Goal: Information Seeking & Learning: Learn about a topic

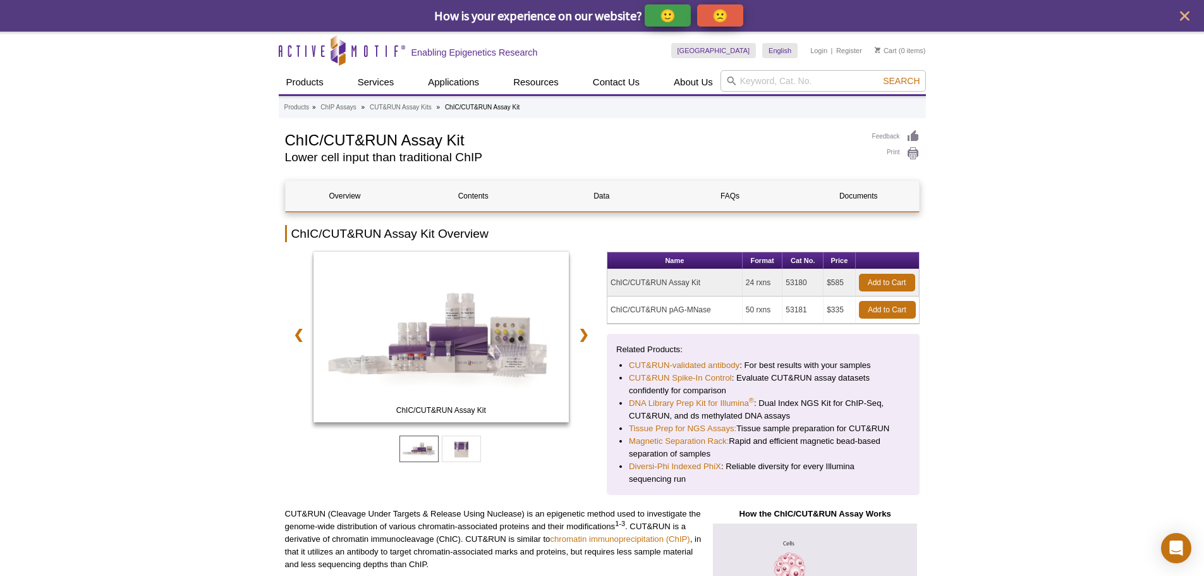
drag, startPoint x: 759, startPoint y: 284, endPoint x: 923, endPoint y: 282, distance: 164.3
drag, startPoint x: 627, startPoint y: 313, endPoint x: 936, endPoint y: 313, distance: 308.9
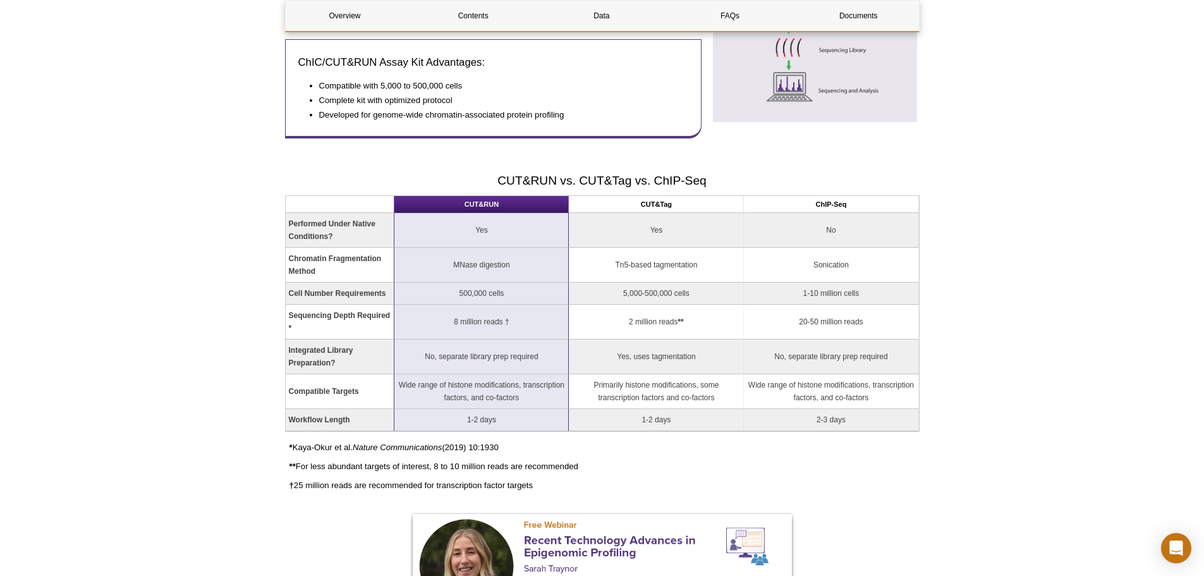
scroll to position [884, 0]
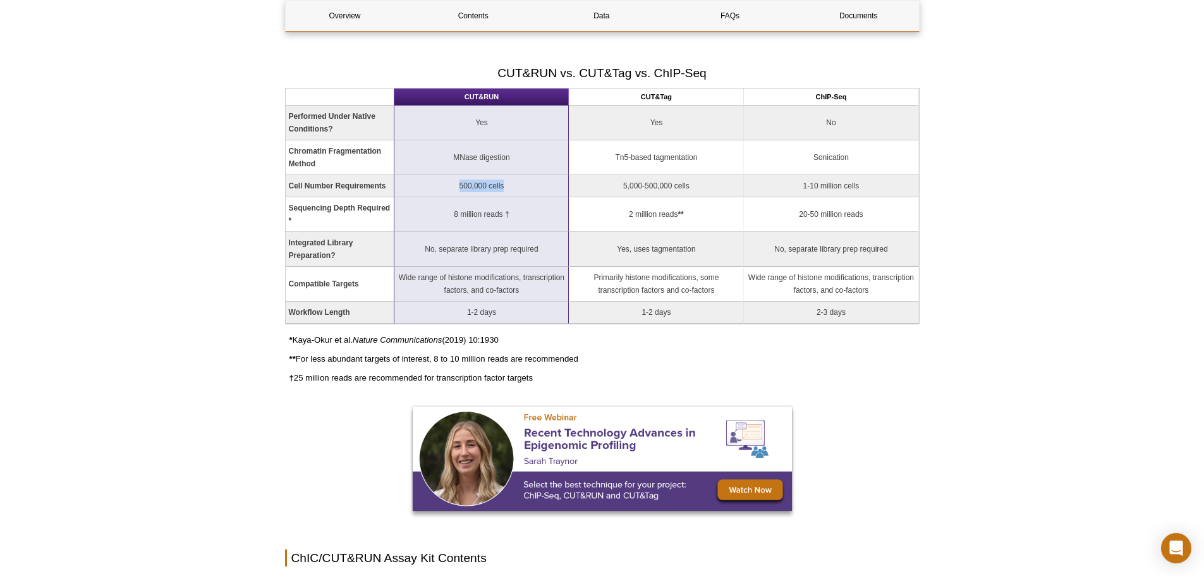
drag, startPoint x: 460, startPoint y: 185, endPoint x: 539, endPoint y: 184, distance: 79.0
click at [539, 184] on td "500,000 cells" at bounding box center [481, 186] width 174 height 22
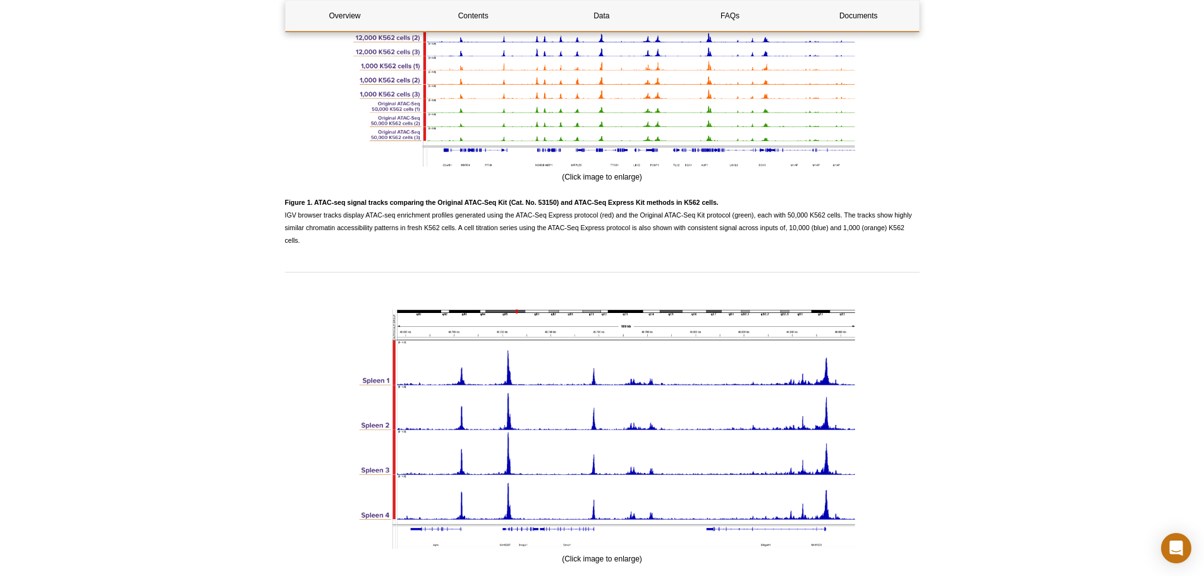
scroll to position [1832, 0]
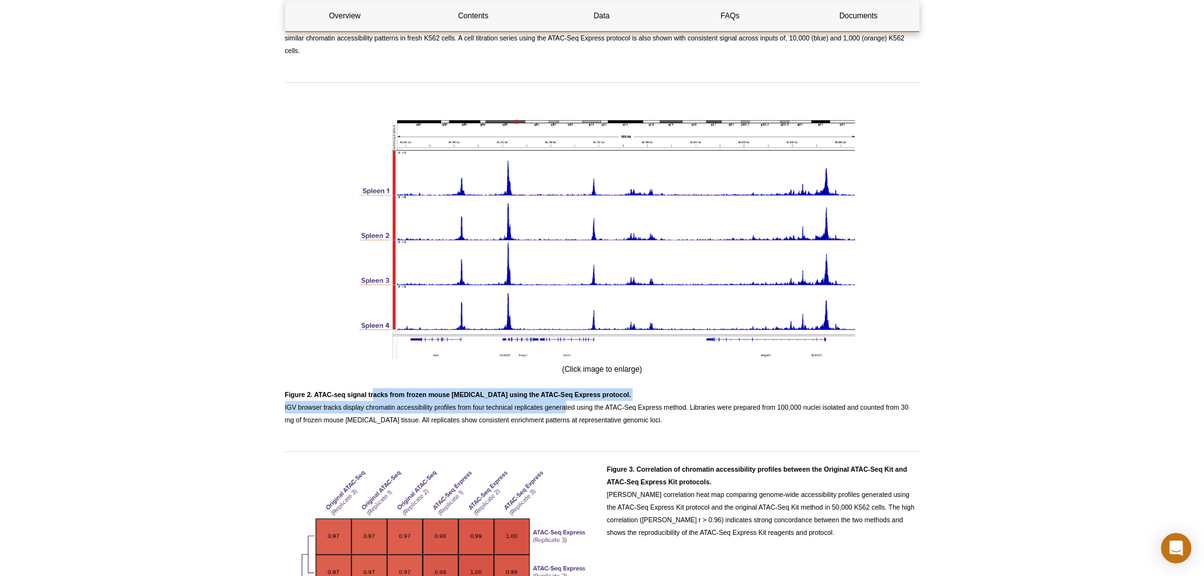
drag, startPoint x: 372, startPoint y: 394, endPoint x: 564, endPoint y: 407, distance: 191.9
click at [564, 407] on span "Figure 2. ATAC-seq signal tracks from frozen mouse spleen using the ATAC-Seq Ex…" at bounding box center [597, 406] width 624 height 33
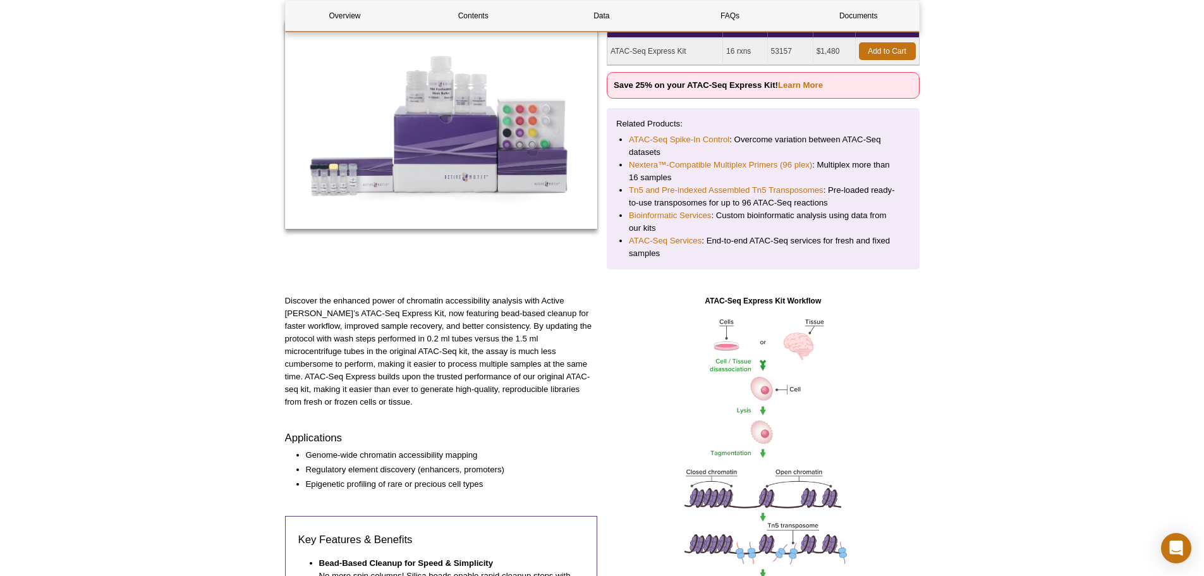
scroll to position [316, 0]
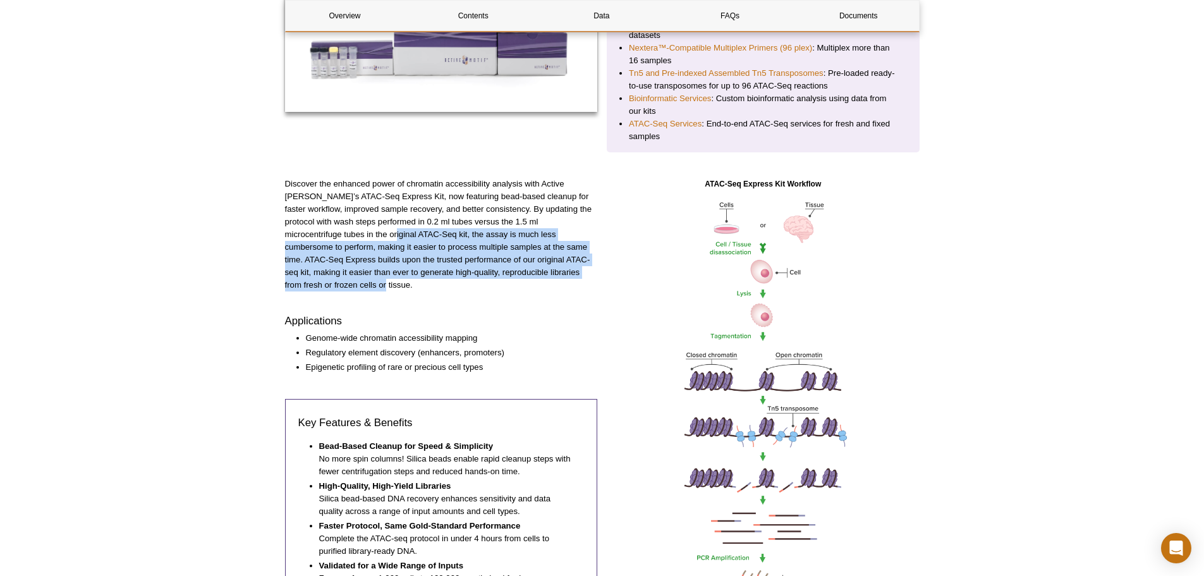
drag, startPoint x: 320, startPoint y: 231, endPoint x: 585, endPoint y: 275, distance: 269.0
click at [585, 275] on p "Discover the enhanced power of chromatin accessibility analysis with Active Mot…" at bounding box center [441, 235] width 313 height 114
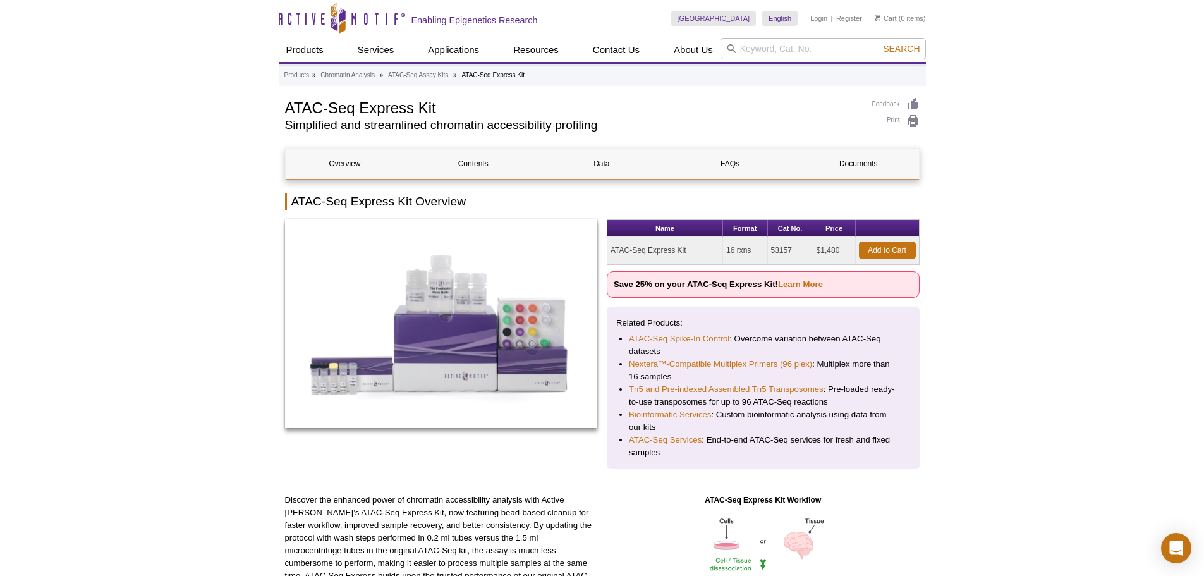
scroll to position [0, 0]
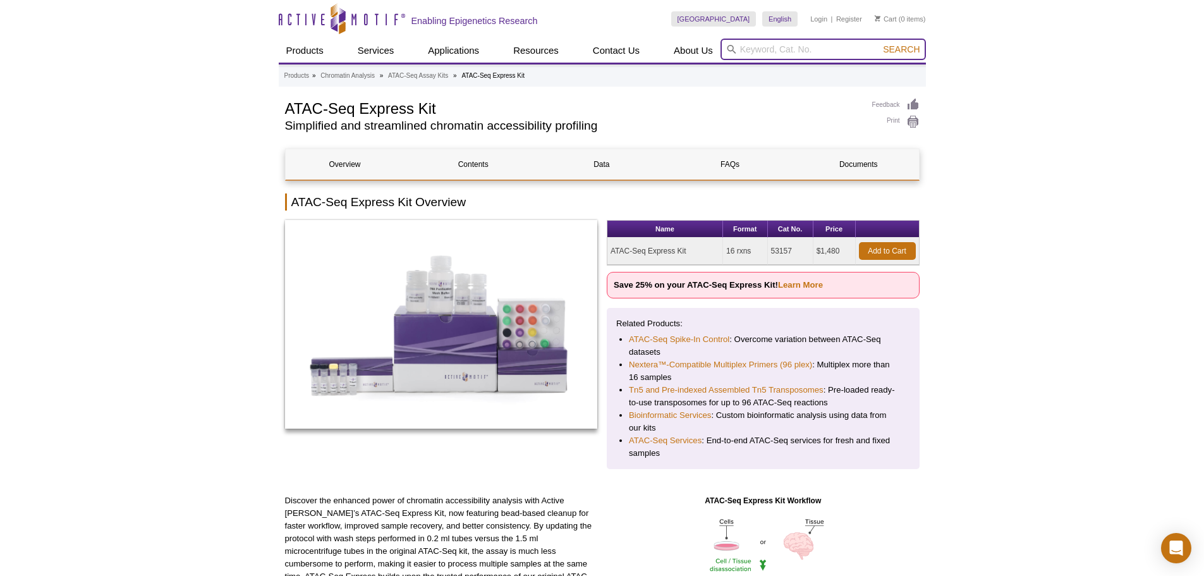
click at [769, 42] on input "search" at bounding box center [822, 49] width 205 height 21
type input "EMSA kit"
click at [879, 44] on button "Search" at bounding box center [901, 49] width 44 height 11
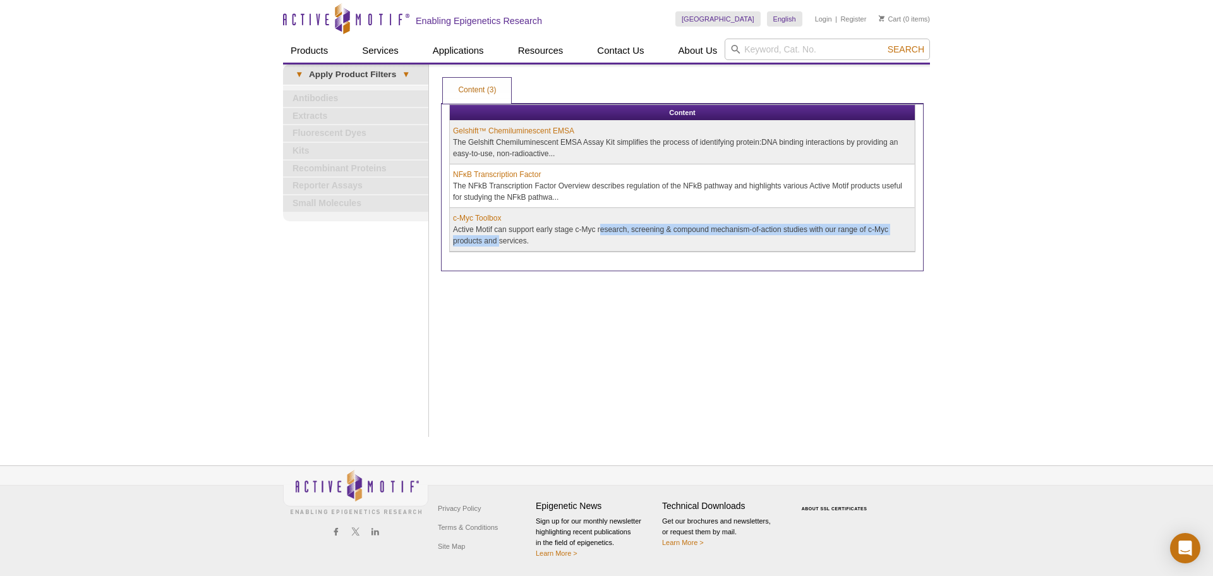
drag, startPoint x: 565, startPoint y: 231, endPoint x: 465, endPoint y: 244, distance: 100.8
click at [465, 244] on td "c-Myc Toolbox Active Motif can support early stage c-Myc research, screening & …" at bounding box center [682, 230] width 465 height 44
click at [481, 125] on link "Gelshift™ Chemiluminescent EMSA" at bounding box center [513, 130] width 121 height 11
click at [530, 131] on link "Gelshift™ Chemiluminescent EMSA" at bounding box center [513, 130] width 121 height 11
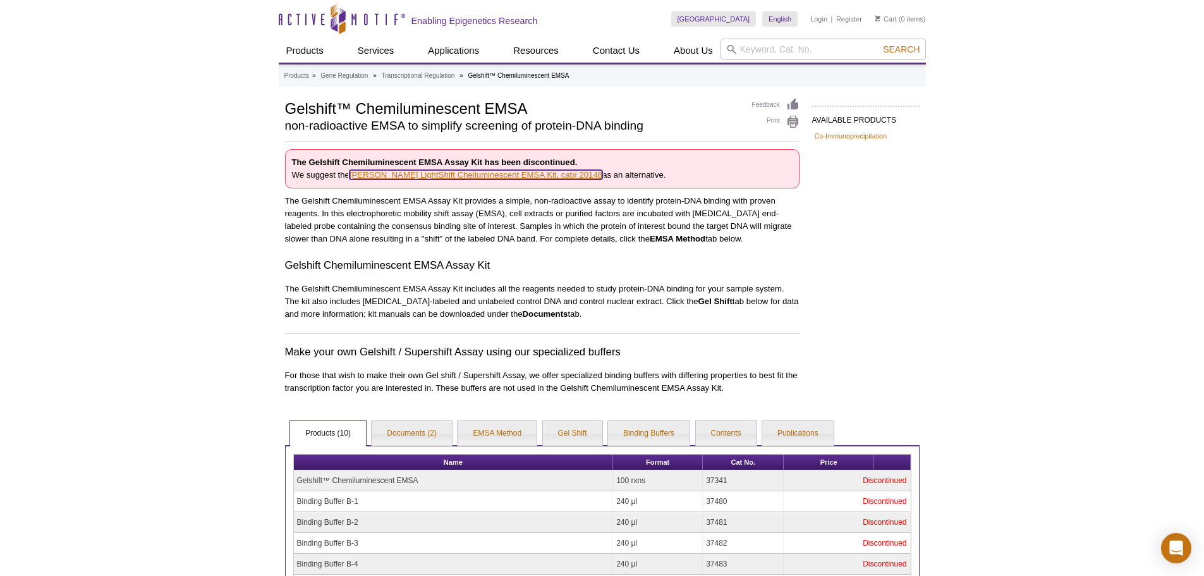
click at [437, 176] on link "Pierce LightShift Cheiluminescent EMSA Kit, cat# 20148" at bounding box center [475, 174] width 253 height 9
drag, startPoint x: 423, startPoint y: 205, endPoint x: 845, endPoint y: 243, distance: 424.4
click at [845, 243] on div "AVAILABLE PRODUCTS Co-Immunoprecipitation Available Products Co-Immunoprecipita…" at bounding box center [602, 398] width 647 height 600
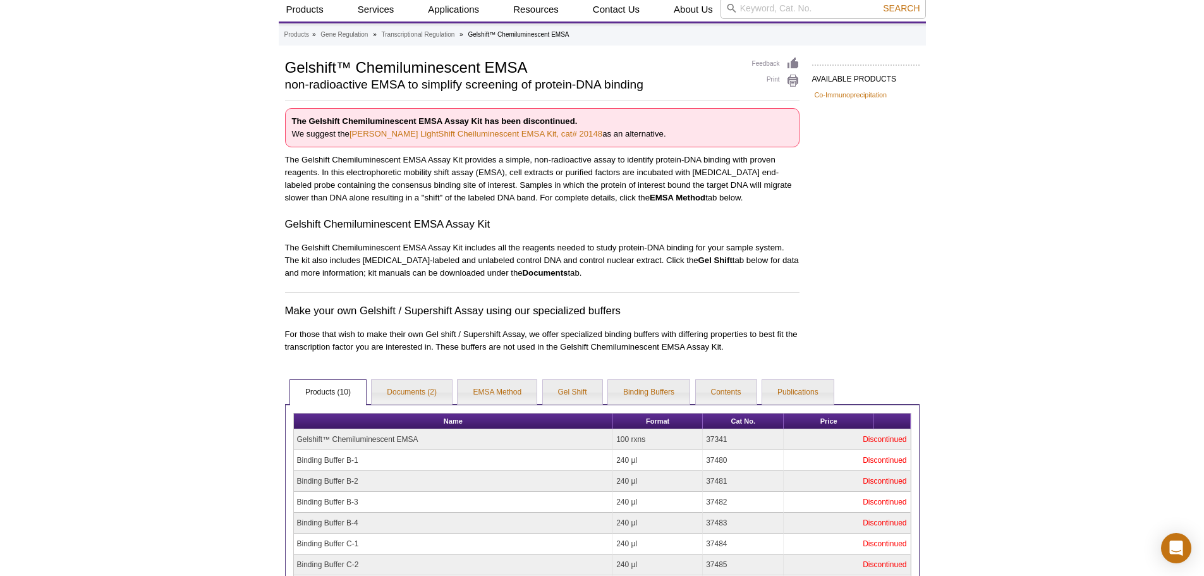
scroll to position [63, 0]
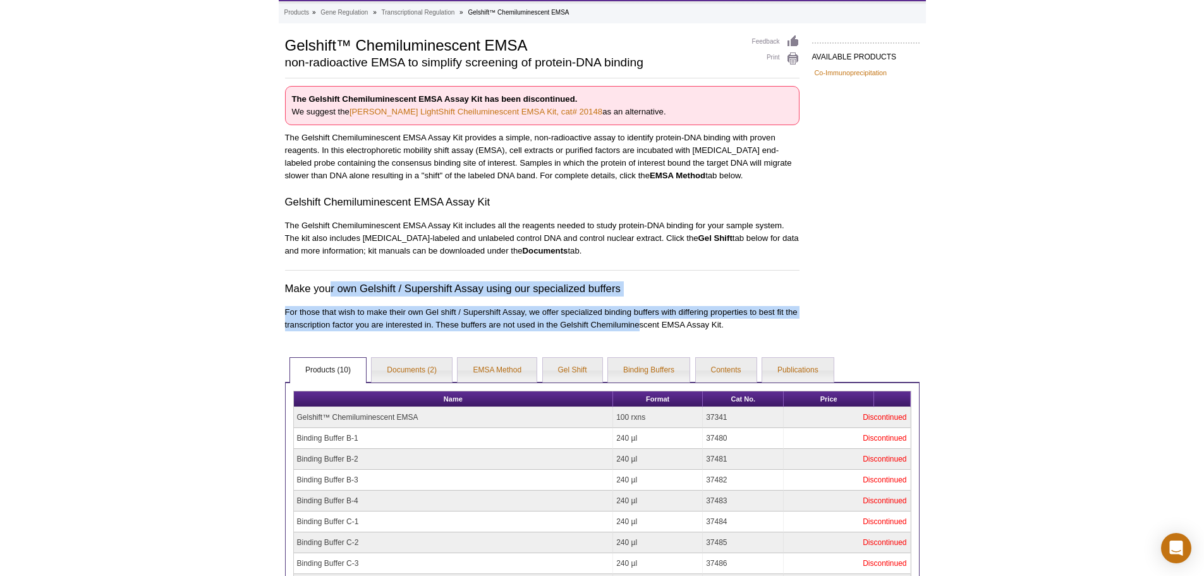
drag, startPoint x: 329, startPoint y: 289, endPoint x: 637, endPoint y: 324, distance: 310.9
click at [637, 324] on div "The Gelshift Chemiluminescent EMSA Assay Kit has been discontinued. We suggest …" at bounding box center [542, 208] width 514 height 245
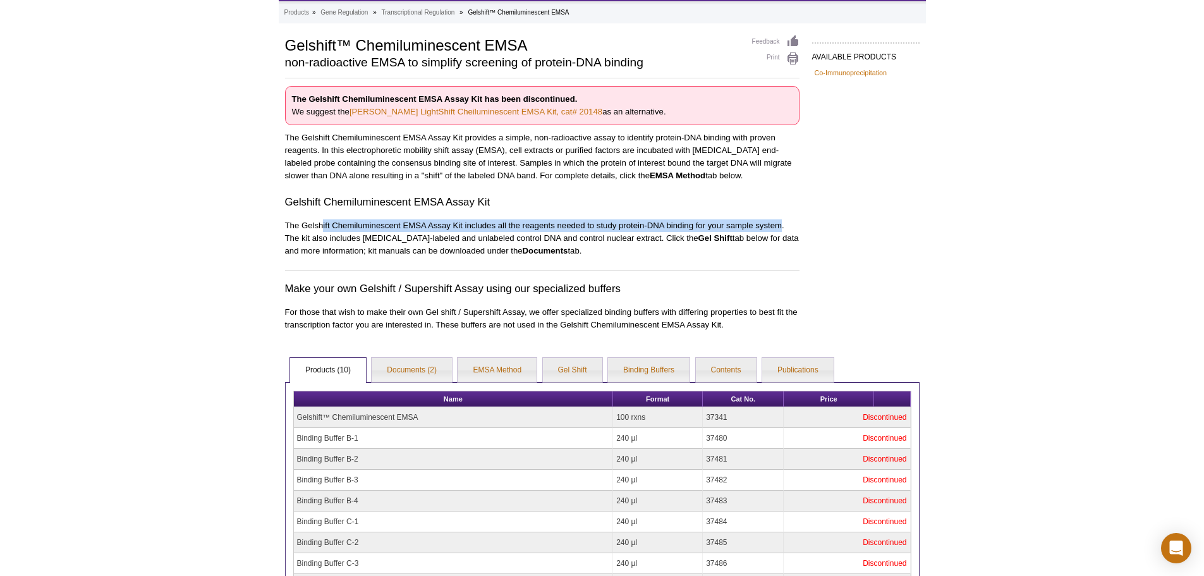
drag, startPoint x: 323, startPoint y: 220, endPoint x: 780, endPoint y: 229, distance: 457.5
click at [780, 229] on p "The Gelshift Chemiluminescent EMSA Assay Kit includes all the reagents needed t…" at bounding box center [542, 238] width 514 height 38
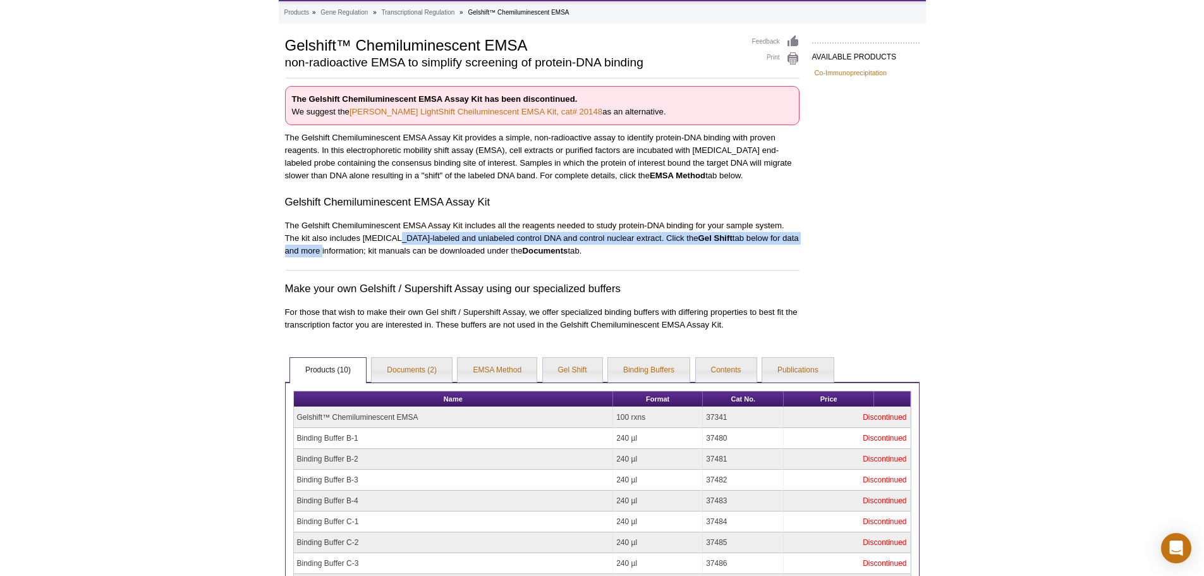
drag, startPoint x: 389, startPoint y: 241, endPoint x: 804, endPoint y: 236, distance: 415.1
click at [804, 236] on div "AVAILABLE PRODUCTS Co-Immunoprecipitation Available Products Co-Immunoprecipita…" at bounding box center [602, 335] width 647 height 600
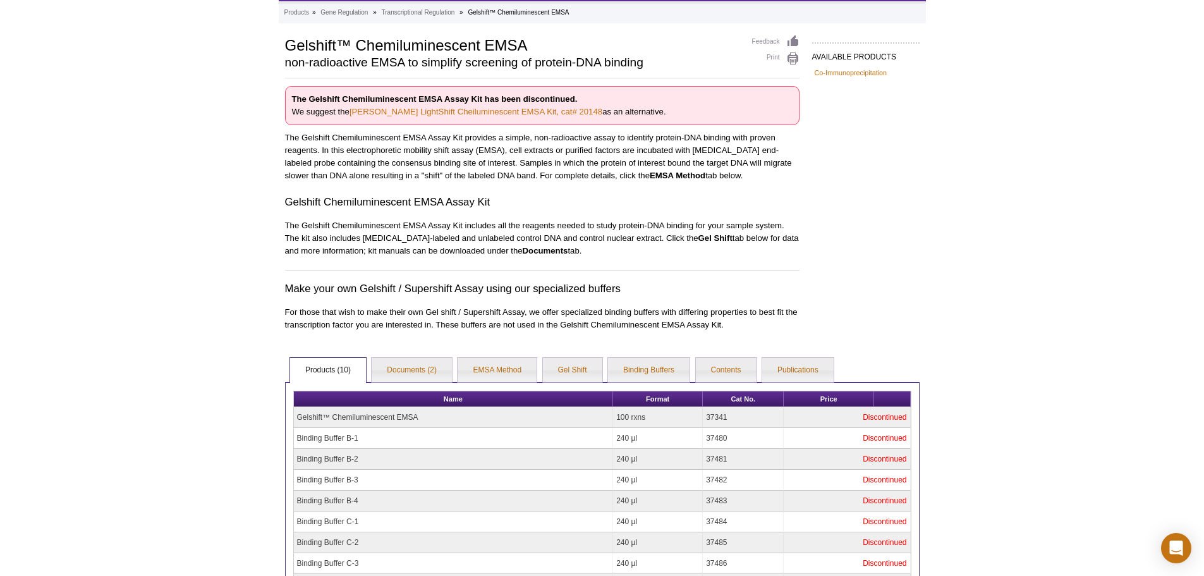
click at [641, 247] on p "The Gelshift Chemiluminescent EMSA Assay Kit includes all the reagents needed t…" at bounding box center [542, 238] width 514 height 38
drag, startPoint x: 619, startPoint y: 239, endPoint x: 772, endPoint y: 250, distance: 153.9
click at [772, 250] on p "The Gelshift Chemiluminescent EMSA Assay Kit includes all the reagents needed t…" at bounding box center [542, 238] width 514 height 38
click at [649, 244] on p "The Gelshift Chemiluminescent EMSA Assay Kit includes all the reagents needed t…" at bounding box center [542, 238] width 514 height 38
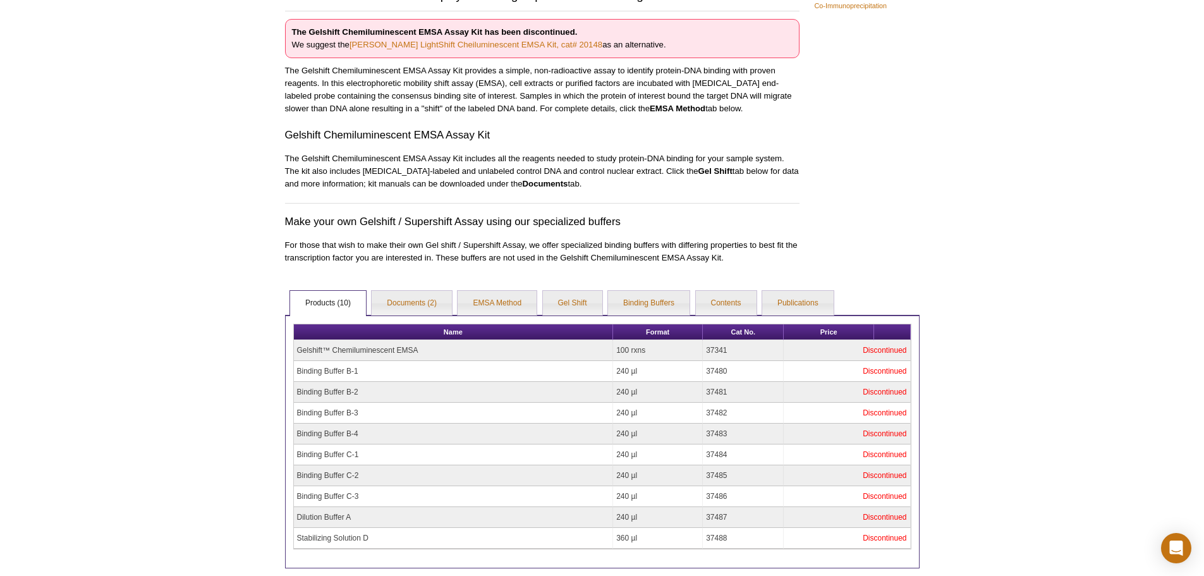
scroll to position [253, 0]
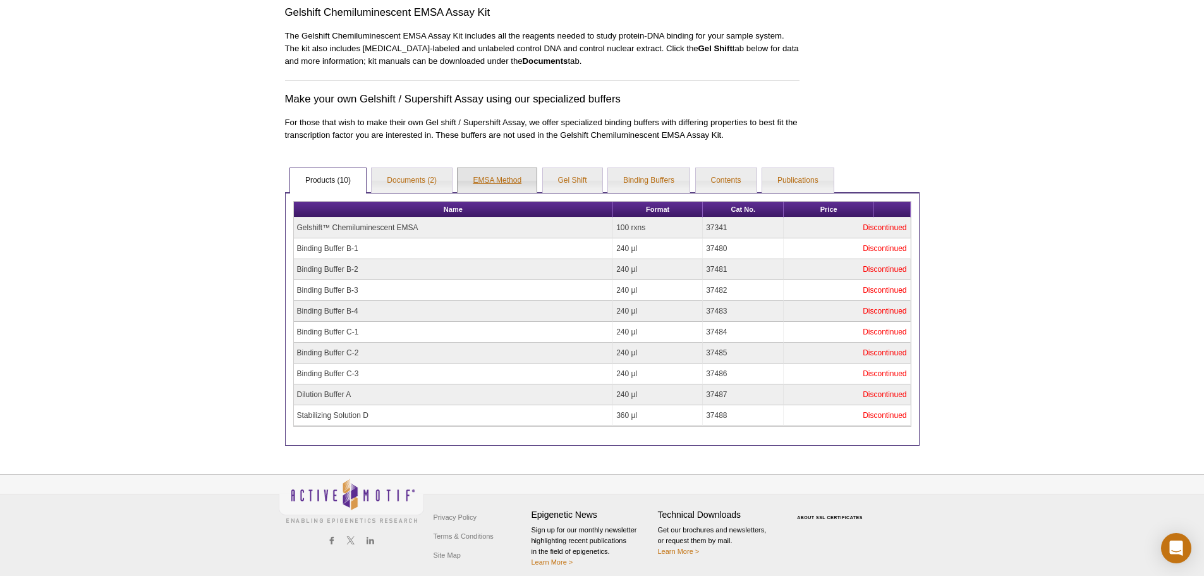
click at [502, 178] on link "EMSA Method" at bounding box center [496, 180] width 79 height 25
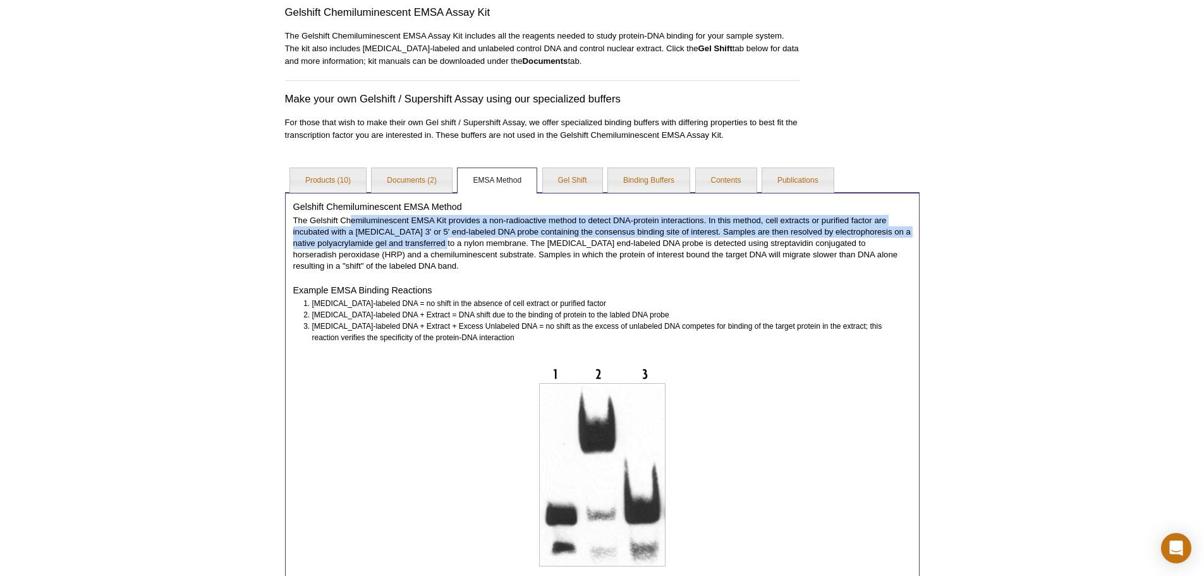
drag, startPoint x: 351, startPoint y: 220, endPoint x: 449, endPoint y: 240, distance: 100.0
click at [449, 240] on p "The Gelshift Chemiluminescent EMSA Kit provides a non-radioactive method to det…" at bounding box center [602, 243] width 618 height 57
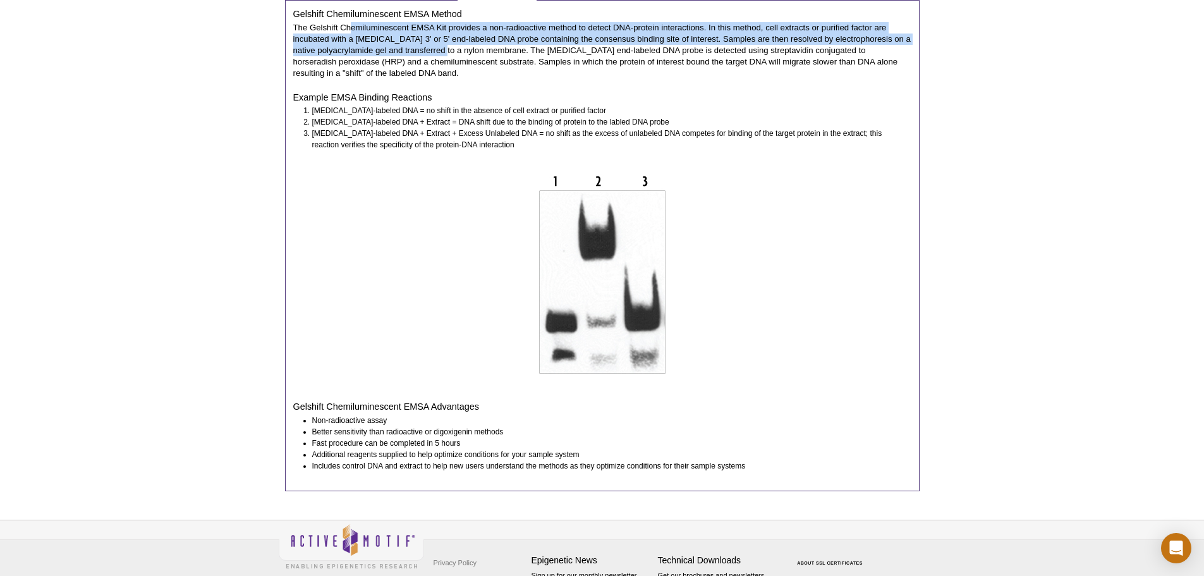
scroll to position [310, 0]
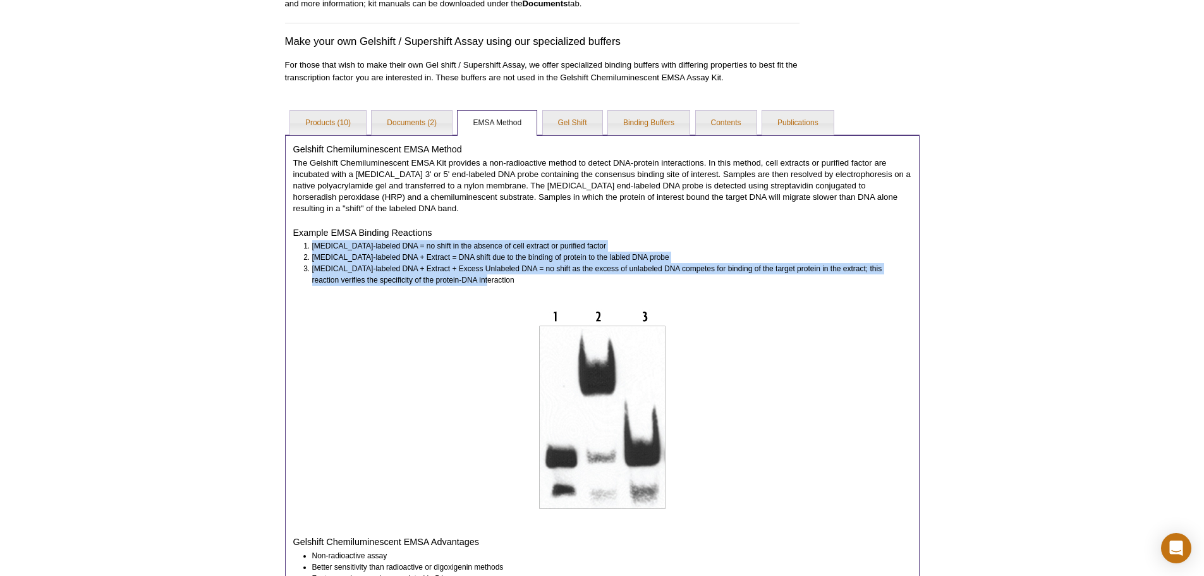
drag, startPoint x: 300, startPoint y: 246, endPoint x: 359, endPoint y: 264, distance: 62.1
click at [524, 281] on ol "Biotin-labeled DNA = no shift in the absence of cell extract or purified factor…" at bounding box center [596, 262] width 606 height 45
copy ol "Biotin-labeled DNA = no shift in the absence of cell extract or purified factor…"
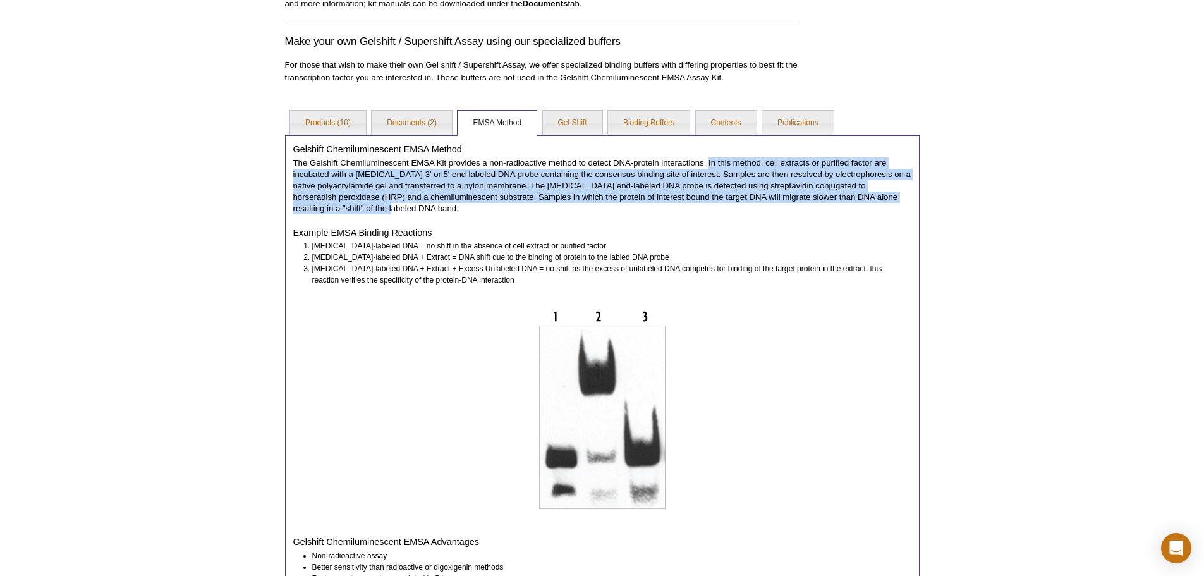
drag, startPoint x: 708, startPoint y: 162, endPoint x: 346, endPoint y: 207, distance: 364.7
click at [346, 207] on p "The Gelshift Chemiluminescent EMSA Kit provides a non-radioactive method to det…" at bounding box center [602, 185] width 618 height 57
copy p "In this method, cell extracts or purified factor are incubated with a biotin 3'…"
click at [592, 123] on link "Gel Shift" at bounding box center [572, 123] width 59 height 25
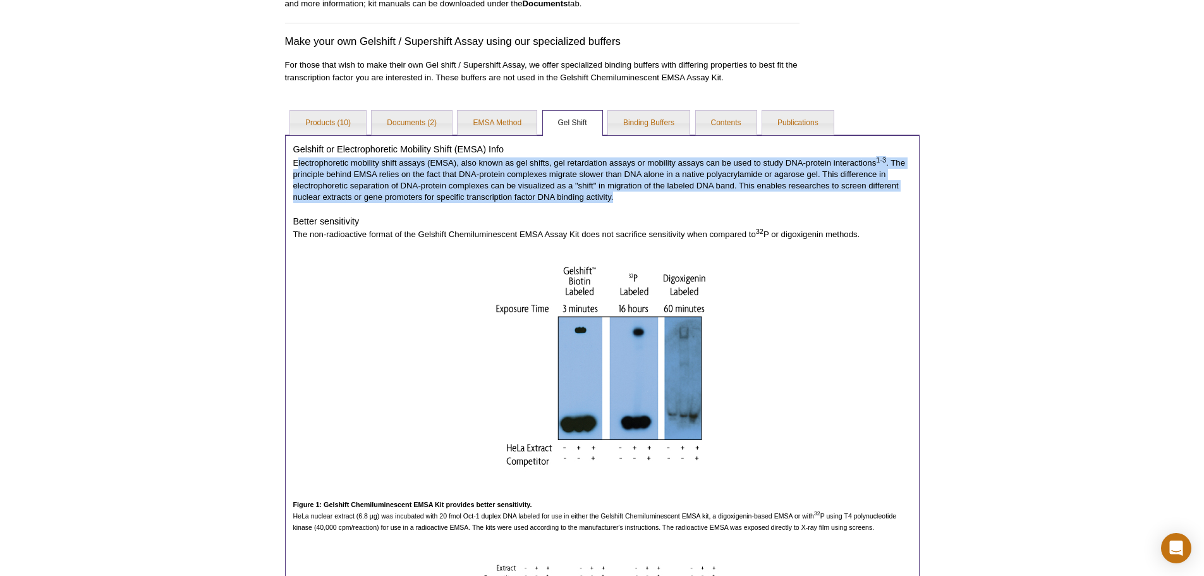
drag, startPoint x: 296, startPoint y: 164, endPoint x: 793, endPoint y: 193, distance: 498.0
click at [793, 193] on p "Electrophoretic mobility shift assays (EMSA), also known as gel shifts, gel ret…" at bounding box center [602, 179] width 618 height 45
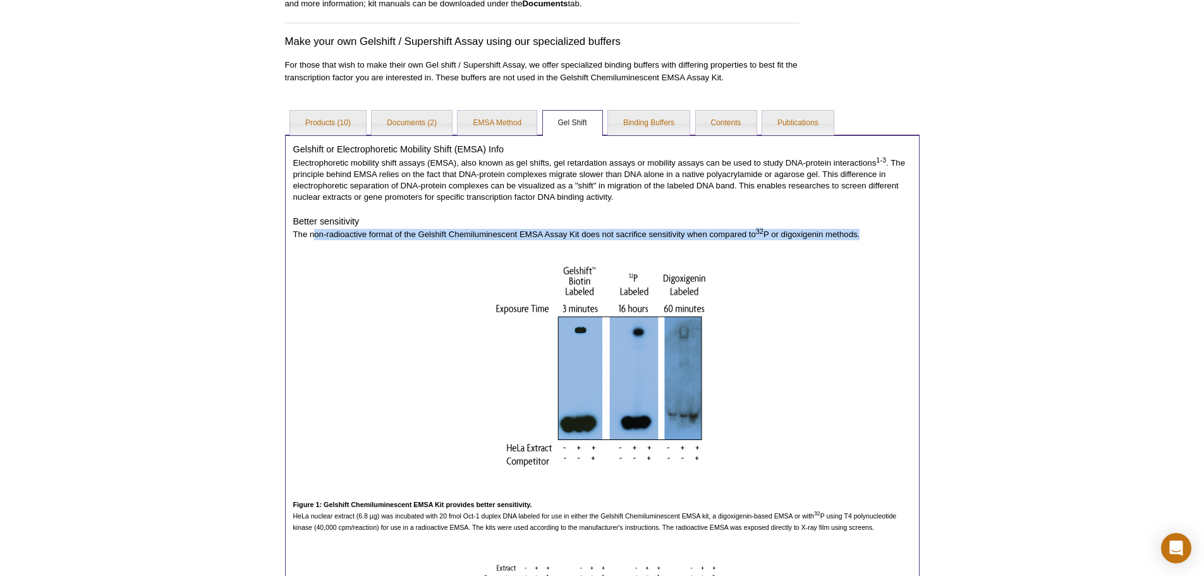
drag, startPoint x: 312, startPoint y: 234, endPoint x: 838, endPoint y: 245, distance: 526.4
click at [838, 245] on div "Gelshift or Electrophoretic Mobility Shift (EMSA) Info Electrophoretic mobility…" at bounding box center [602, 501] width 634 height 732
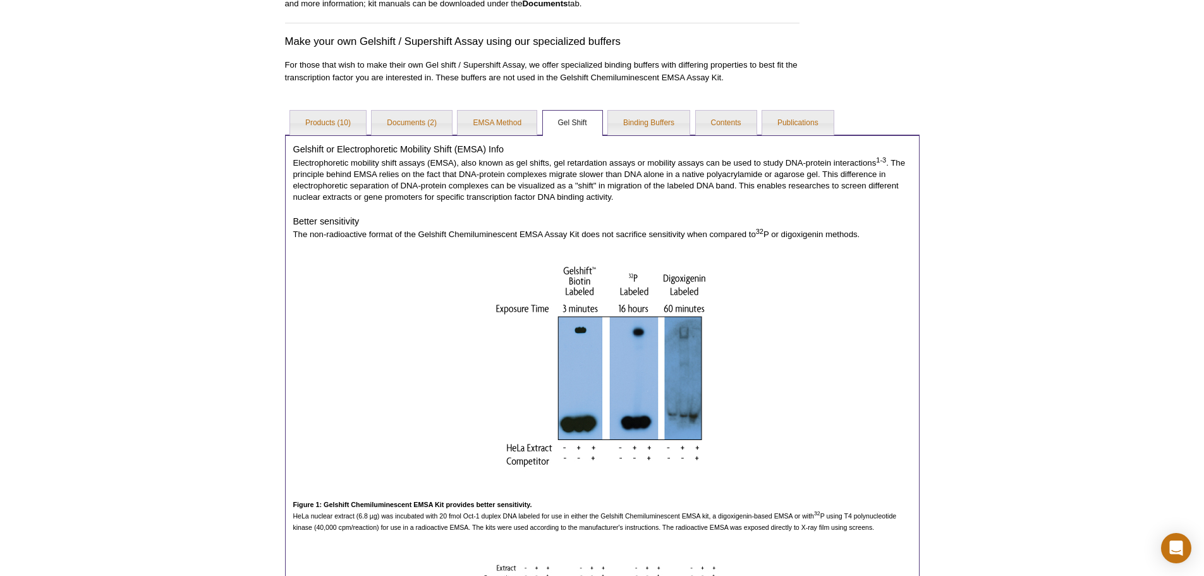
click at [806, 295] on div at bounding box center [602, 369] width 618 height 210
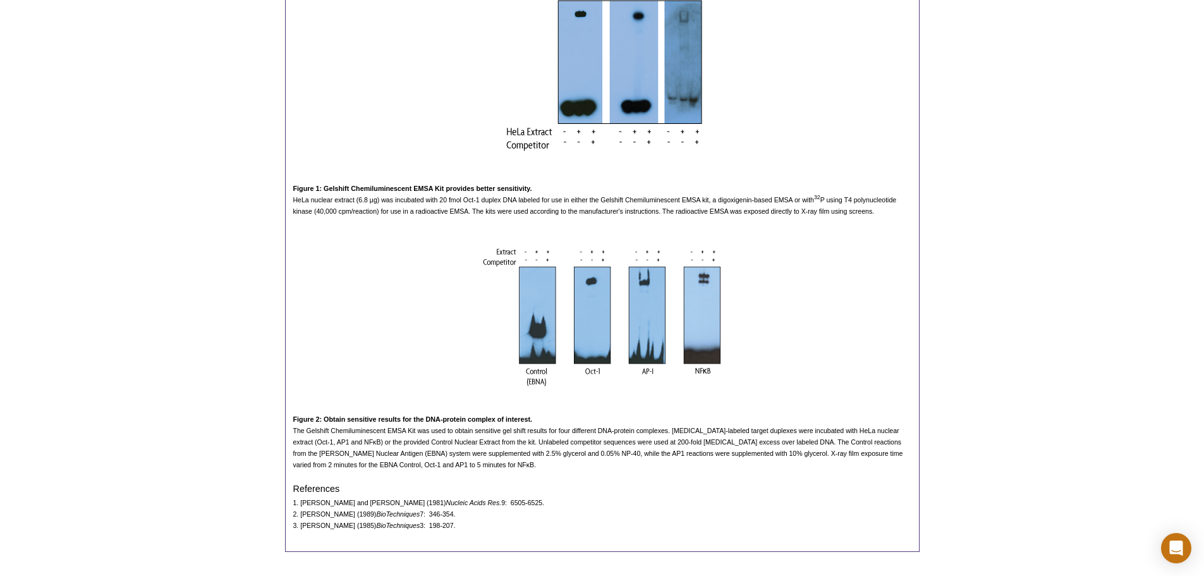
scroll to position [741, 0]
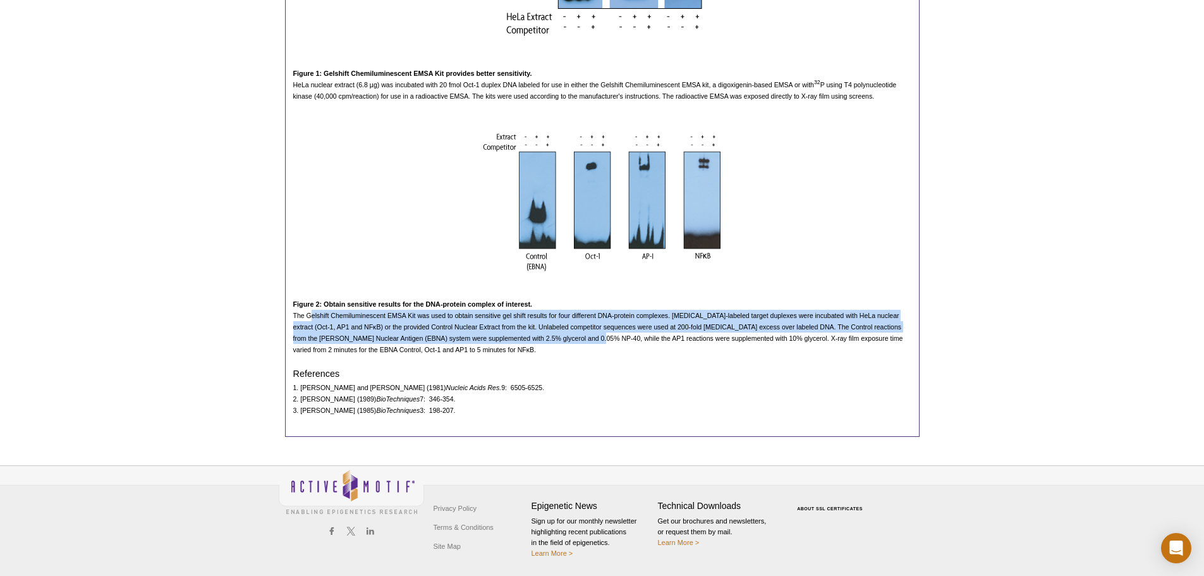
drag, startPoint x: 313, startPoint y: 319, endPoint x: 581, endPoint y: 334, distance: 268.3
click at [581, 334] on span "The Gelshift Chemiluminescent EMSA Kit was used to obtain sensitive gel shift r…" at bounding box center [598, 332] width 610 height 42
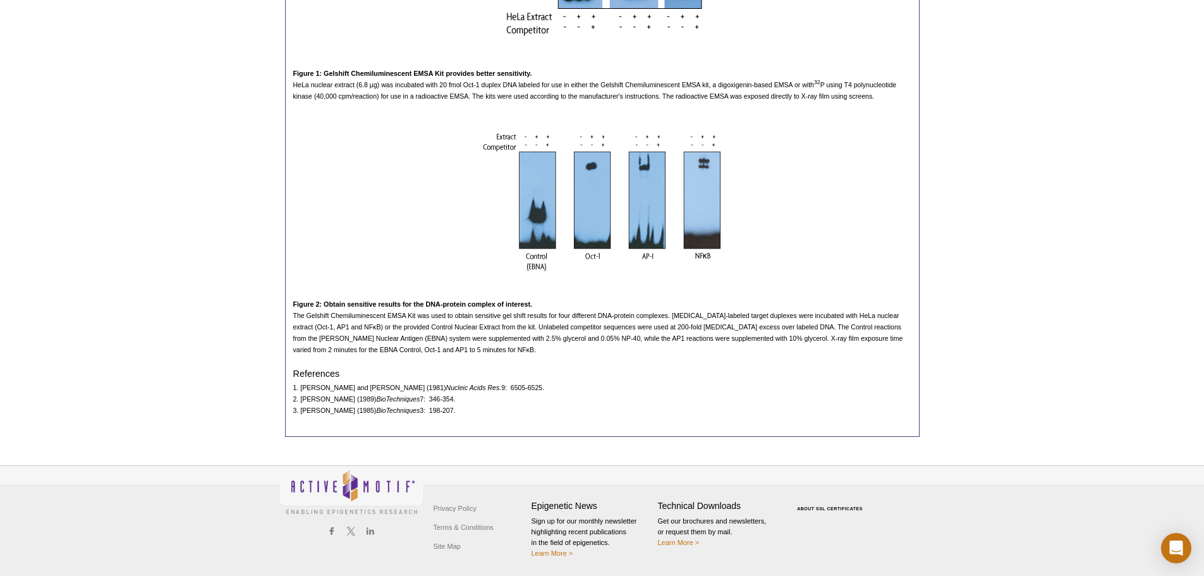
click at [805, 341] on span "The Gelshift Chemiluminescent EMSA Kit was used to obtain sensitive gel shift r…" at bounding box center [598, 332] width 610 height 42
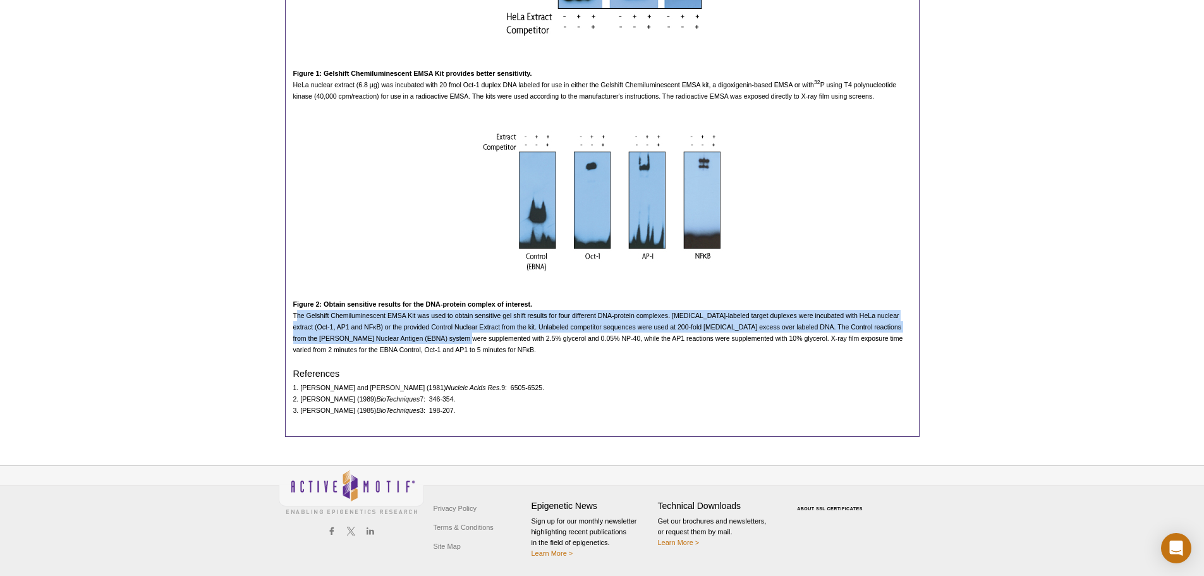
drag, startPoint x: 296, startPoint y: 316, endPoint x: 449, endPoint y: 334, distance: 154.0
click at [449, 334] on span "The Gelshift Chemiluminescent EMSA Kit was used to obtain sensitive gel shift r…" at bounding box center [598, 332] width 610 height 42
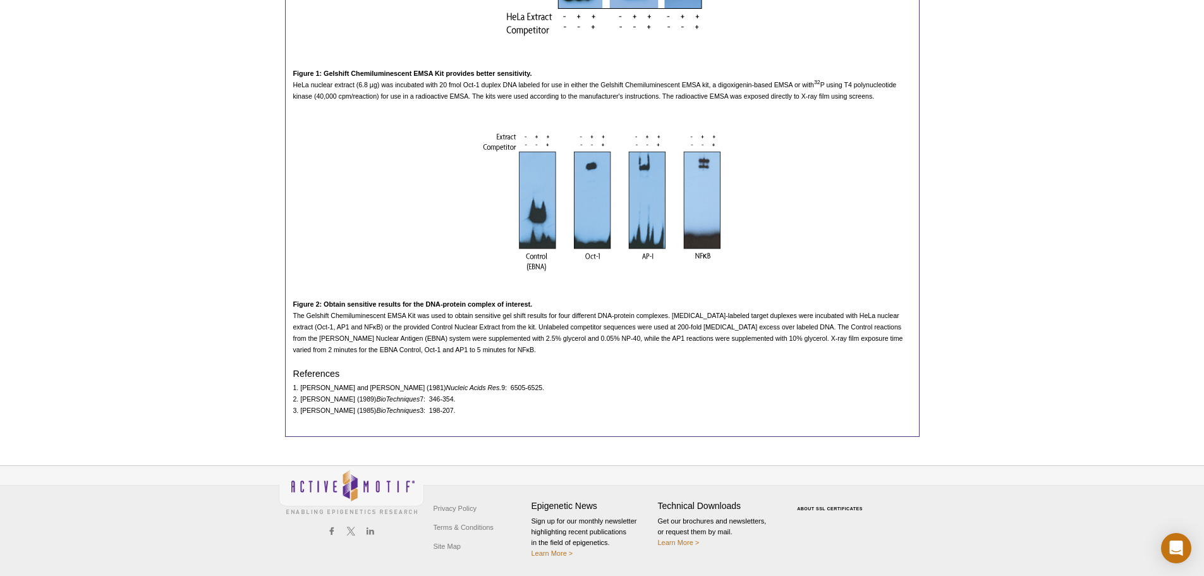
click at [293, 315] on span "The Gelshift Chemiluminescent EMSA Kit was used to obtain sensitive gel shift r…" at bounding box center [598, 332] width 610 height 42
click at [294, 315] on span "The Gelshift Chemiluminescent EMSA Kit was used to obtain sensitive gel shift r…" at bounding box center [598, 332] width 610 height 42
click at [320, 331] on p "The Gelshift Chemiluminescent EMSA Kit was used to obtain sensitive gel shift r…" at bounding box center [602, 332] width 618 height 45
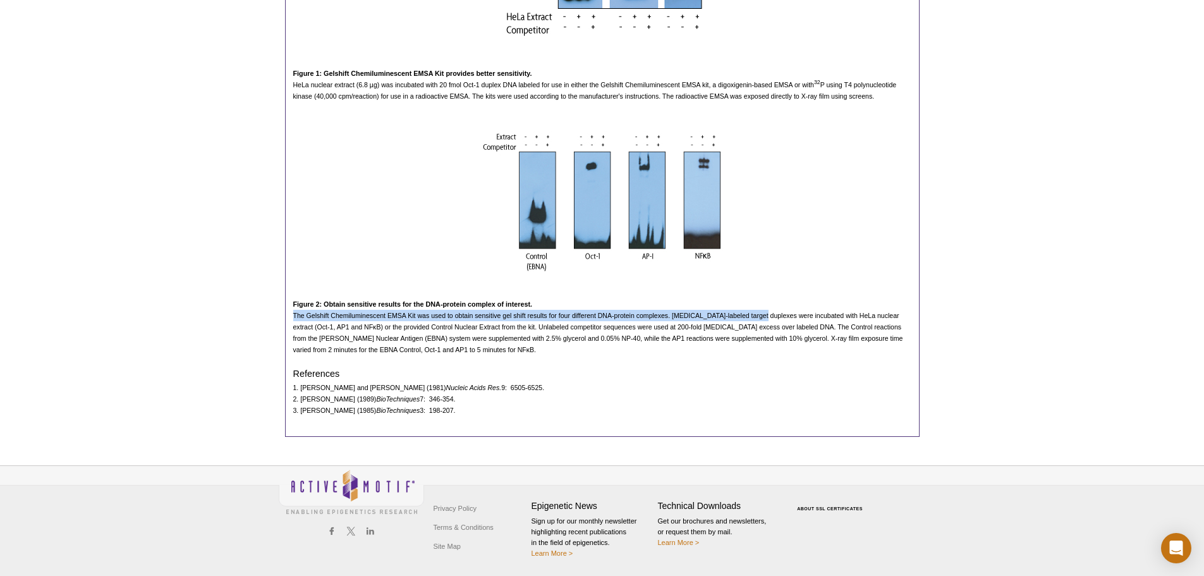
drag, startPoint x: 293, startPoint y: 311, endPoint x: 756, endPoint y: 320, distance: 463.2
click at [756, 320] on p "The Gelshift Chemiluminescent EMSA Kit was used to obtain sensitive gel shift r…" at bounding box center [602, 332] width 618 height 45
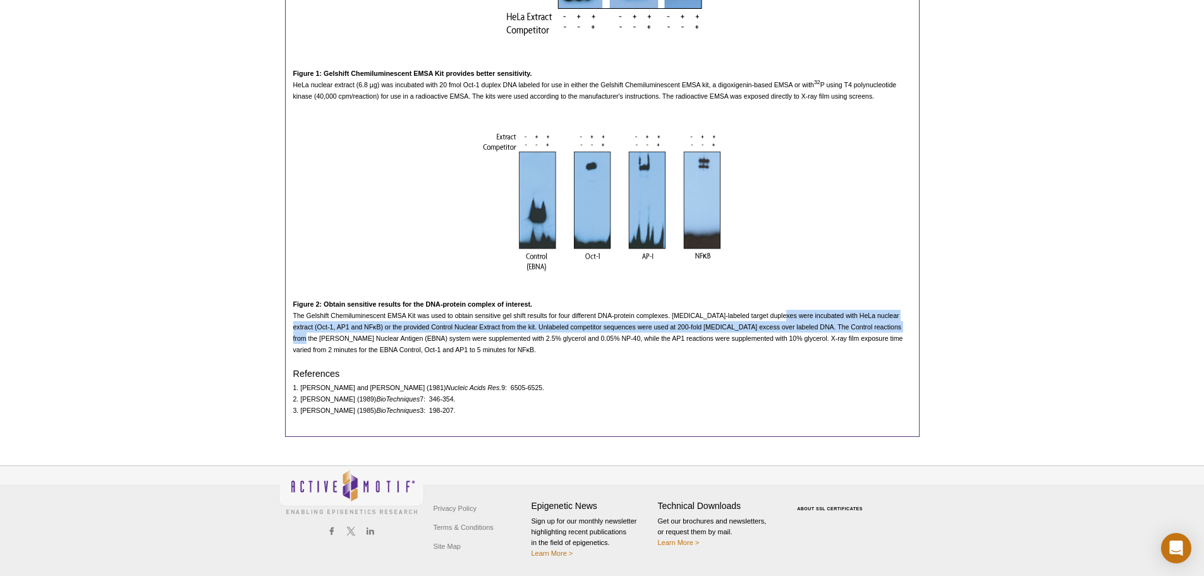
drag, startPoint x: 776, startPoint y: 313, endPoint x: 895, endPoint y: 325, distance: 120.1
click at [895, 325] on p "The Gelshift Chemiluminescent EMSA Kit was used to obtain sensitive gel shift r…" at bounding box center [602, 332] width 618 height 45
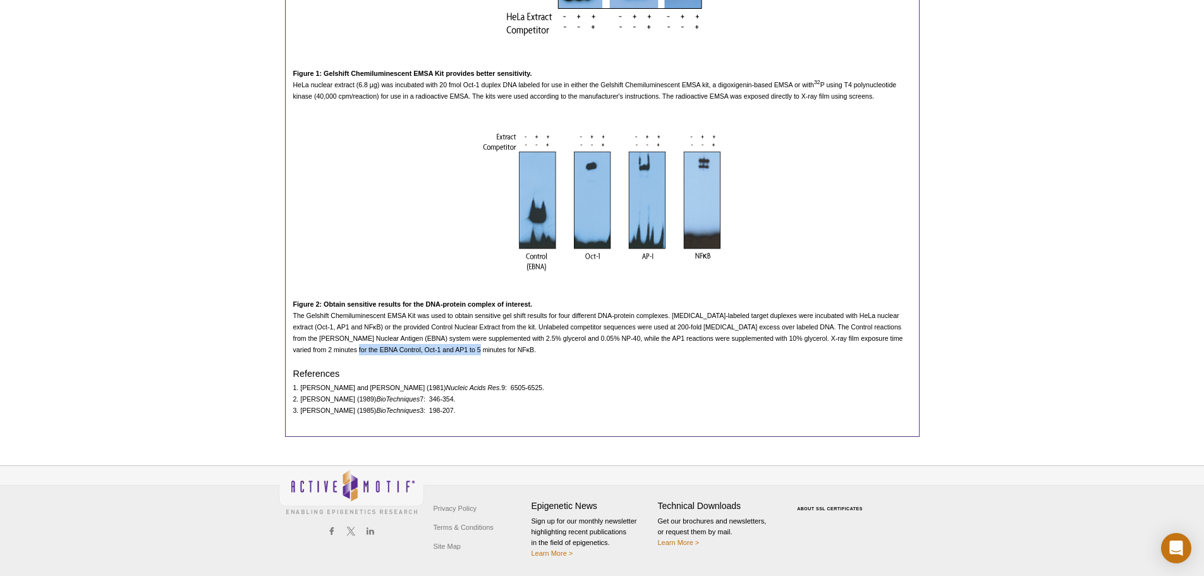
drag, startPoint x: 330, startPoint y: 349, endPoint x: 564, endPoint y: 350, distance: 233.1
click at [564, 350] on p "The Gelshift Chemiluminescent EMSA Kit was used to obtain sensitive gel shift r…" at bounding box center [602, 332] width 618 height 45
click at [428, 364] on div "Gelshift or Electrophoretic Mobility Shift (EMSA) Info Electrophoretic mobility…" at bounding box center [602, 70] width 634 height 732
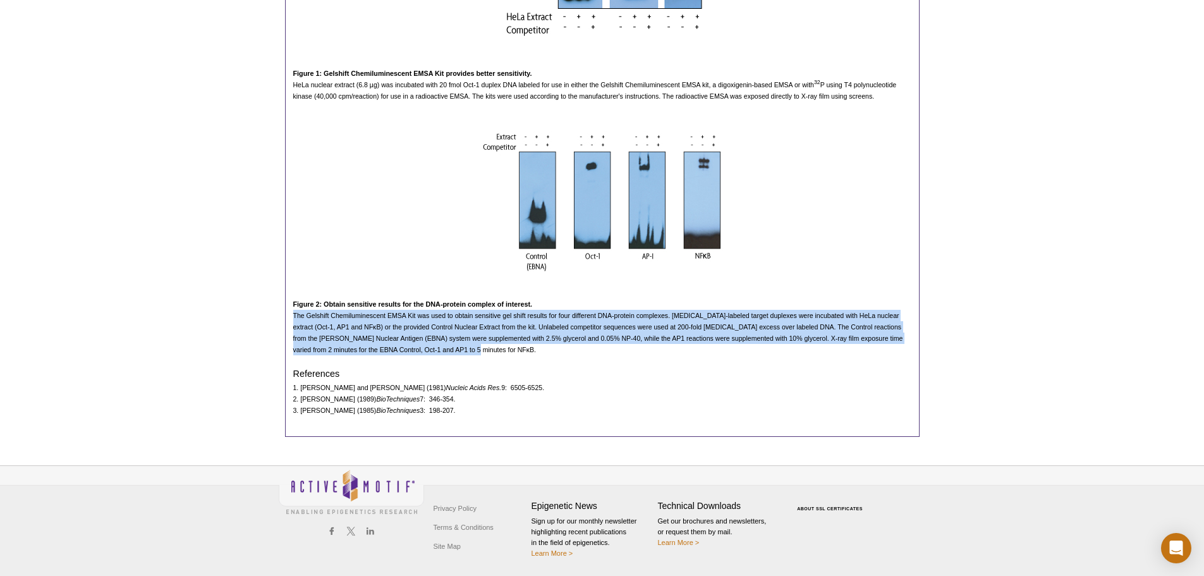
drag, startPoint x: 294, startPoint y: 316, endPoint x: 358, endPoint y: 328, distance: 64.9
click at [450, 353] on p "The Gelshift Chemiluminescent EMSA Kit was used to obtain sensitive gel shift r…" at bounding box center [602, 332] width 618 height 45
copy span "The Gelshift Chemiluminescent EMSA Kit was used to obtain sensitive gel shift r…"
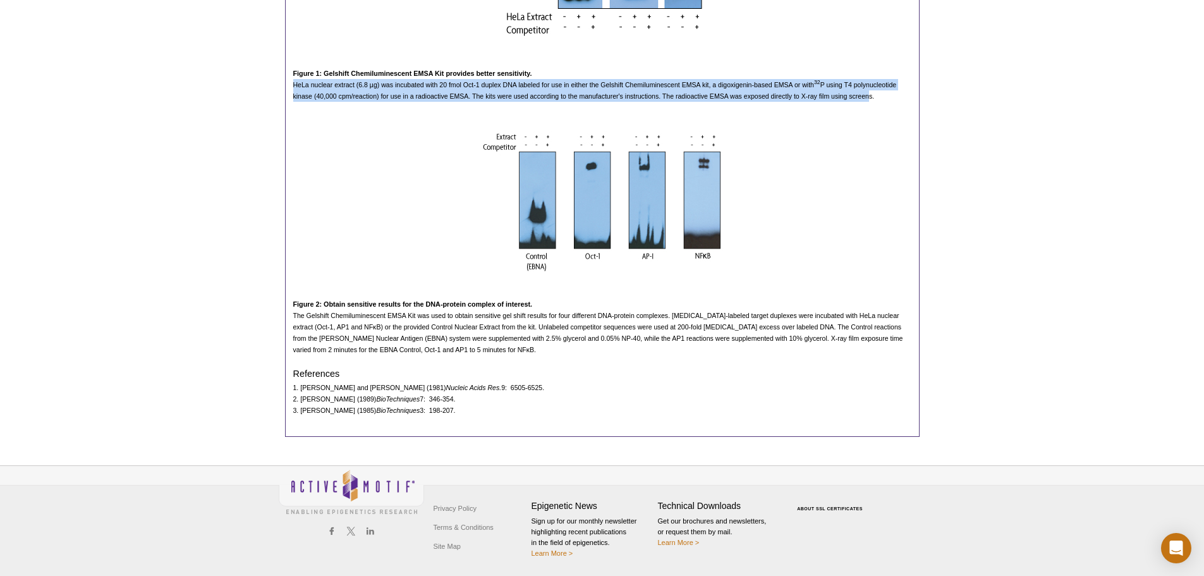
drag, startPoint x: 291, startPoint y: 85, endPoint x: 870, endPoint y: 97, distance: 578.8
click at [870, 97] on div "Gelshift or Electrophoretic Mobility Shift (EMSA) Info Electrophoretic mobility…" at bounding box center [602, 70] width 634 height 732
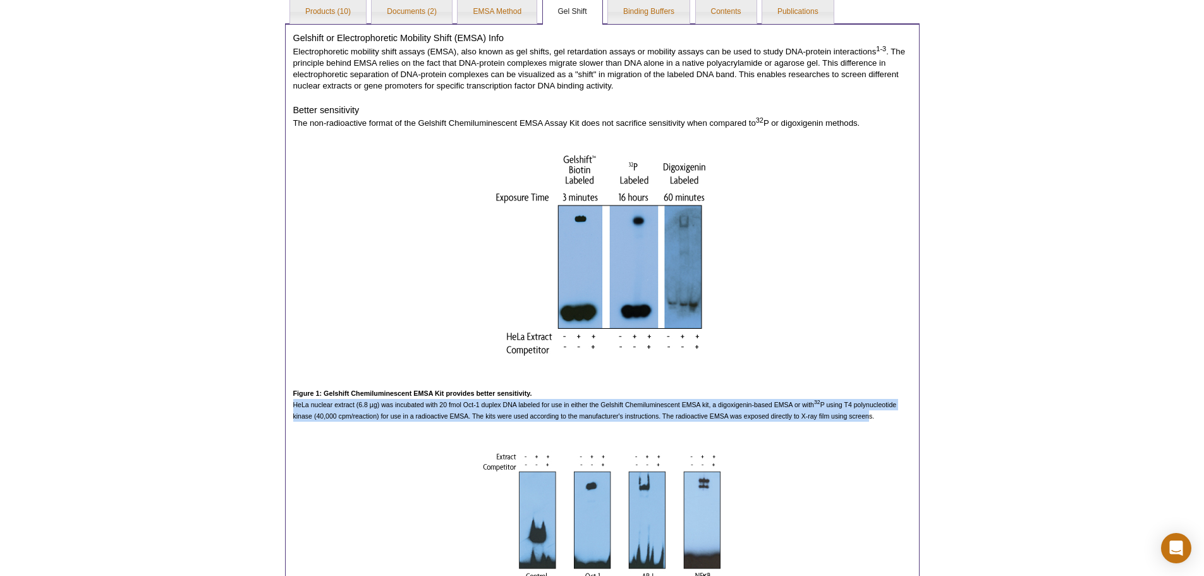
scroll to position [299, 0]
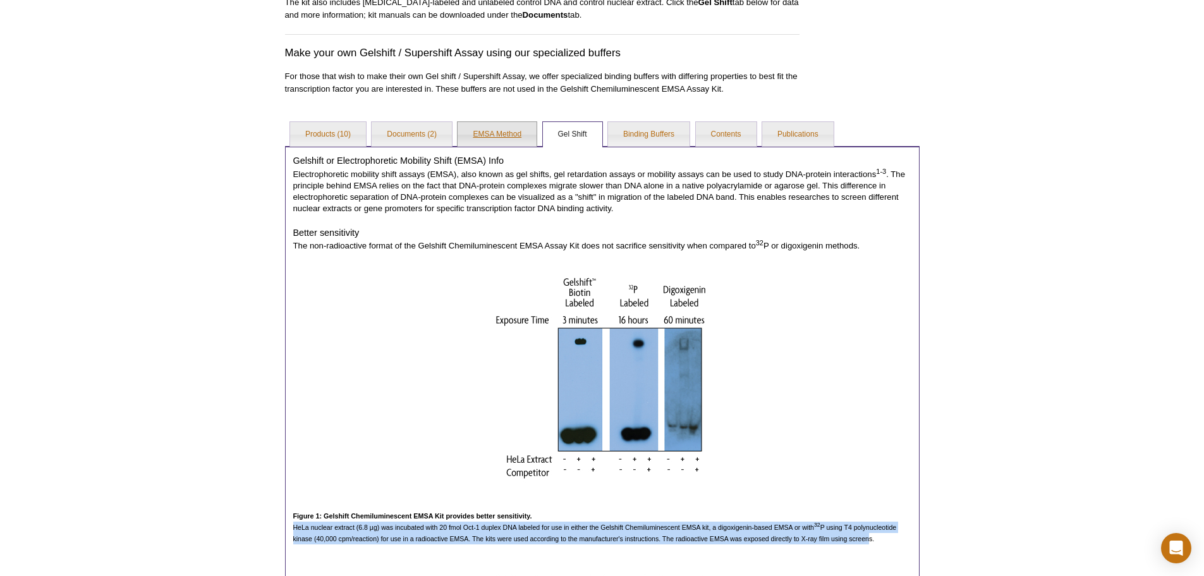
click at [497, 133] on link "EMSA Method" at bounding box center [496, 134] width 79 height 25
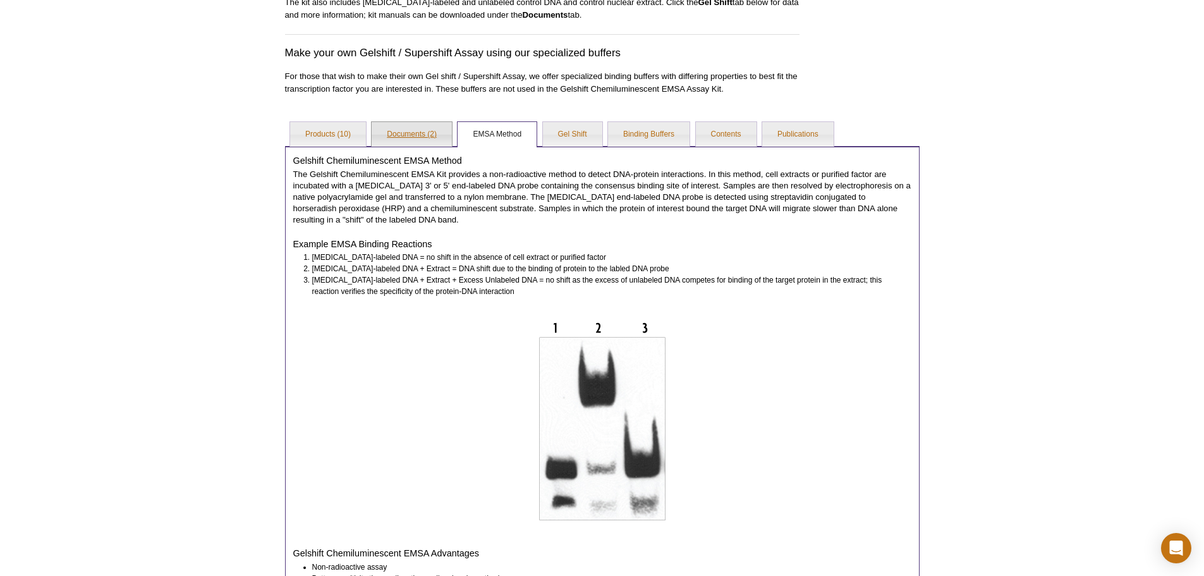
click at [412, 135] on link "Documents (2)" at bounding box center [411, 134] width 80 height 25
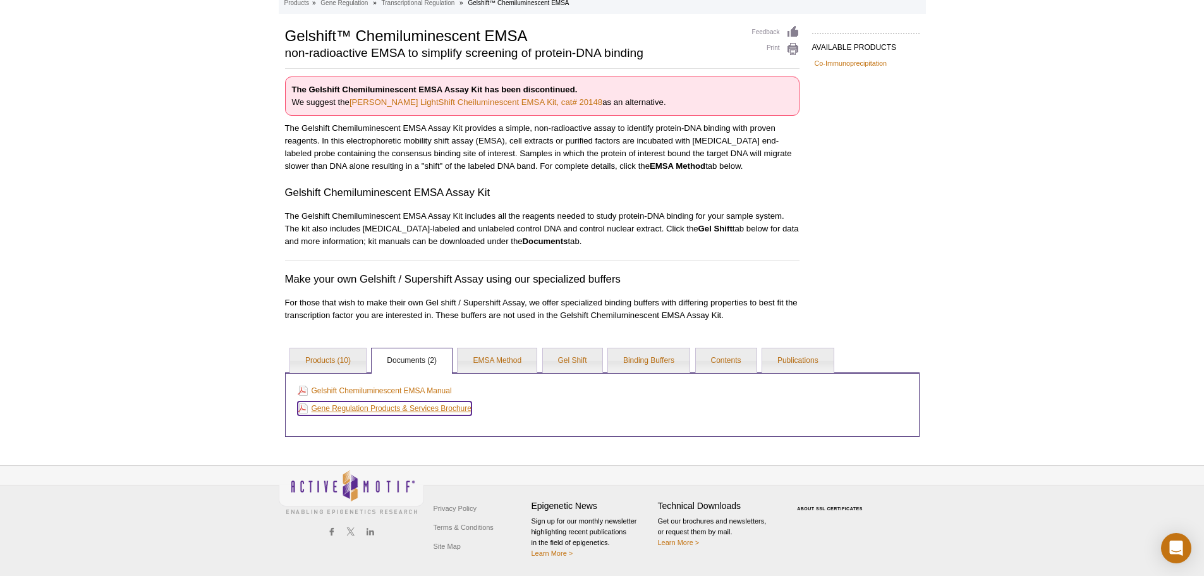
click at [385, 409] on link "Gene Regulation Products & Services Brochure" at bounding box center [385, 408] width 174 height 14
click at [352, 390] on link "Gelshift Chemiluminescent EMSA Manual" at bounding box center [375, 390] width 154 height 14
